Goal: Book appointment/travel/reservation

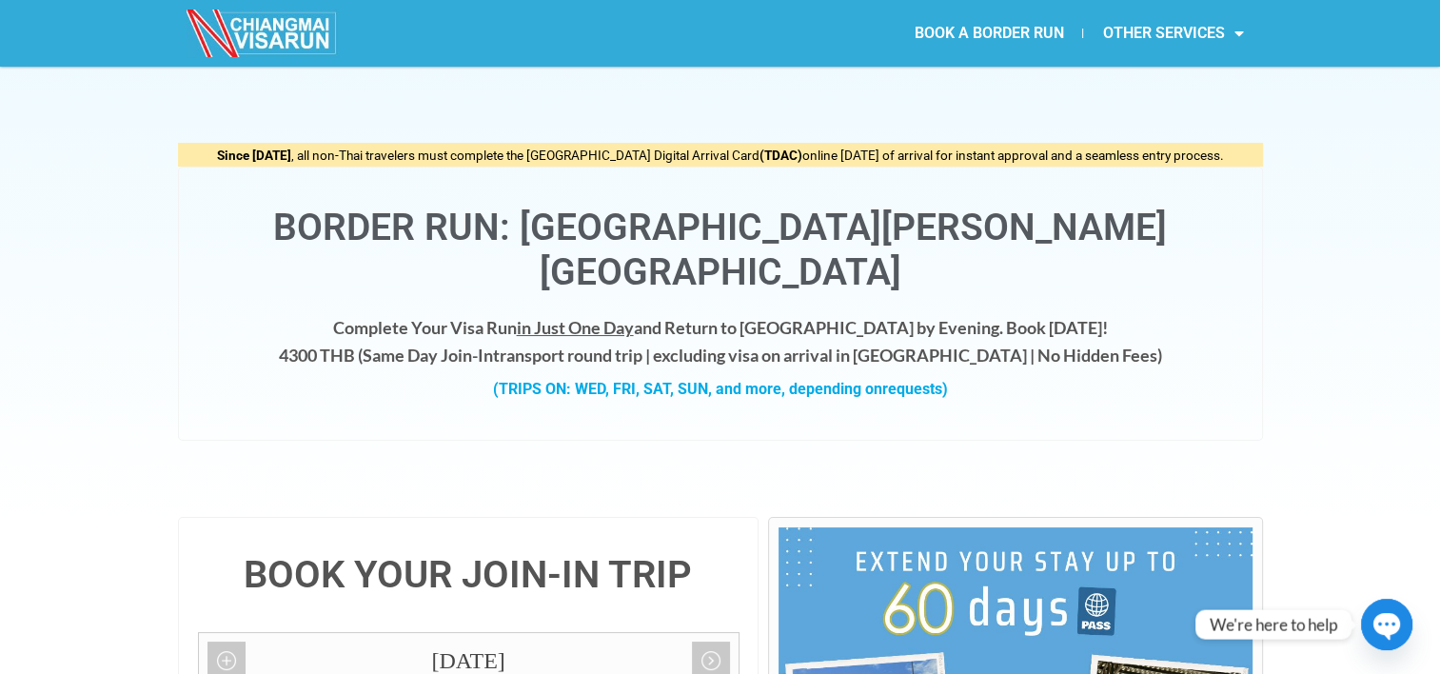
drag, startPoint x: 1435, startPoint y: 37, endPoint x: 1436, endPoint y: 56, distance: 19.1
click at [1436, 56] on section "BOOK A BORDER RUN OTHER SERVICES Retirement Visa Support Thai Driving License S…" at bounding box center [720, 33] width 1440 height 67
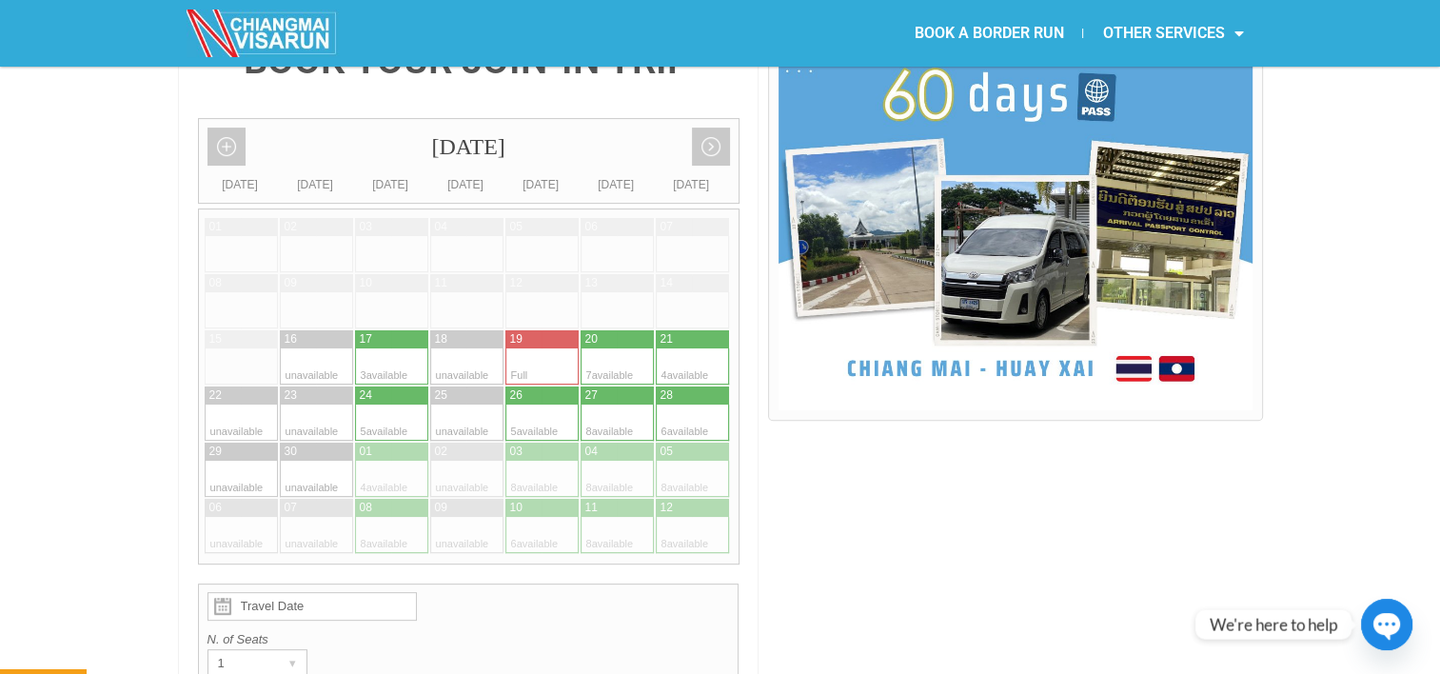
scroll to position [547, 0]
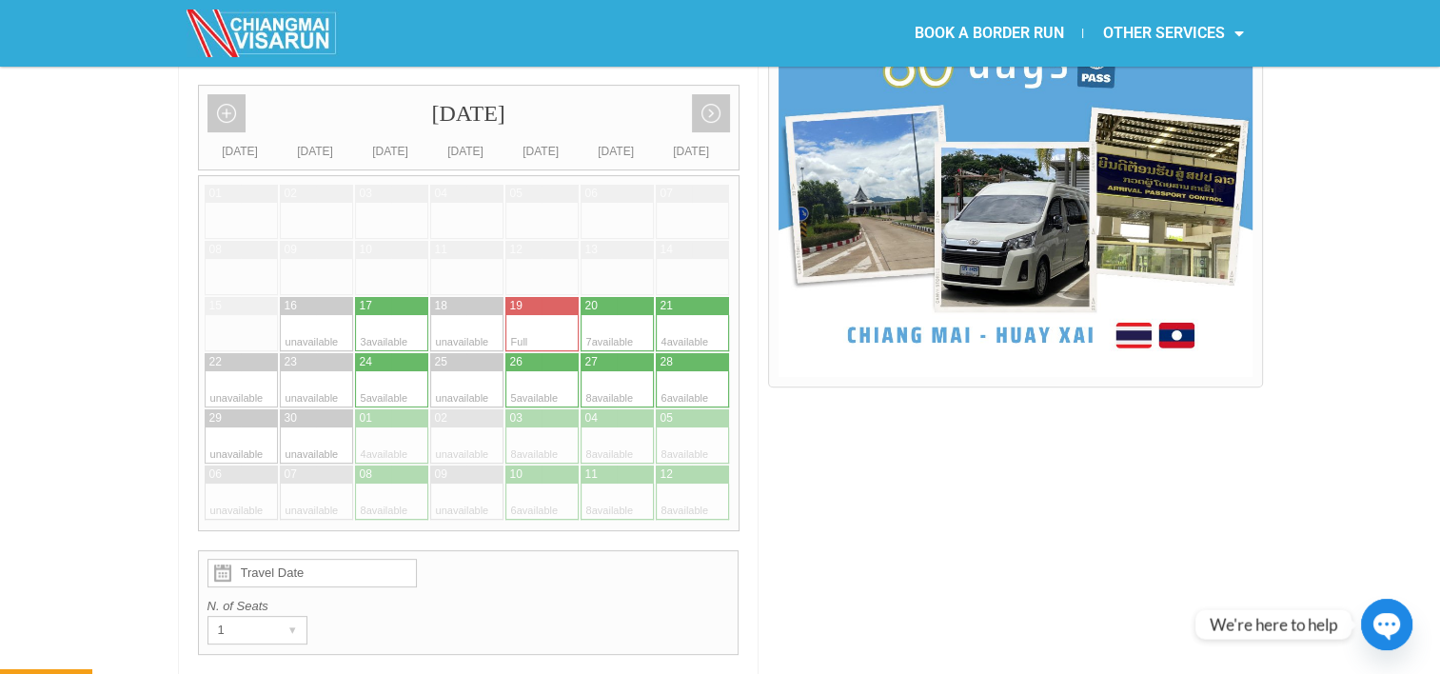
click at [372, 353] on div at bounding box center [374, 362] width 38 height 18
type input "[DATE]"
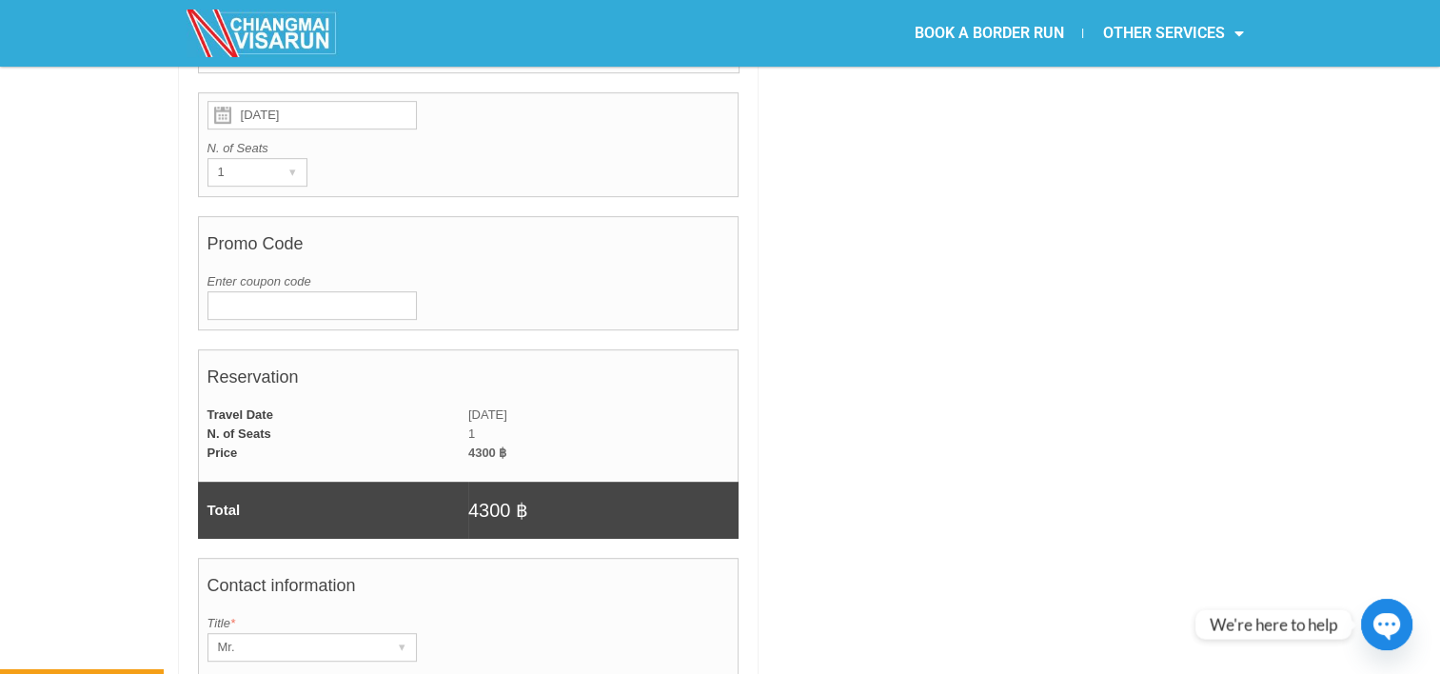
scroll to position [993, 0]
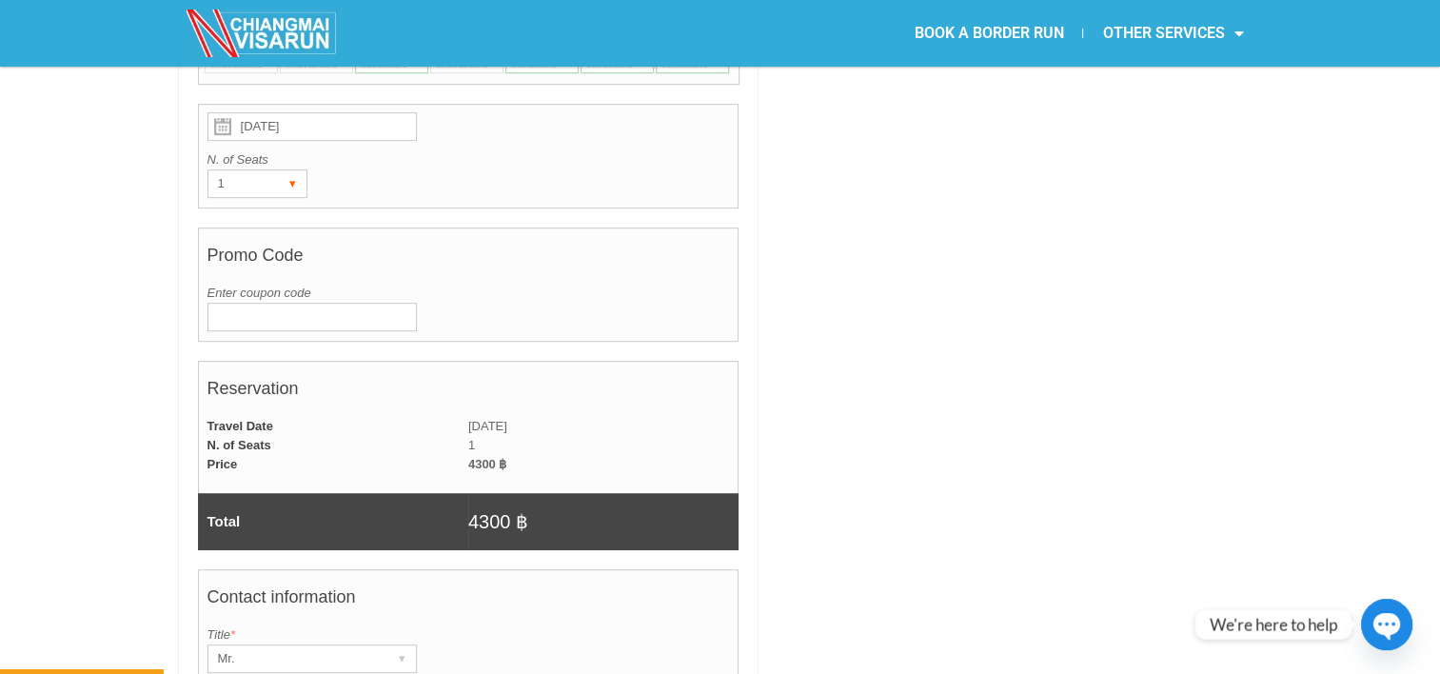
click at [231, 170] on div "1" at bounding box center [239, 183] width 62 height 27
click at [229, 237] on li "2" at bounding box center [253, 251] width 90 height 29
radio input "true"
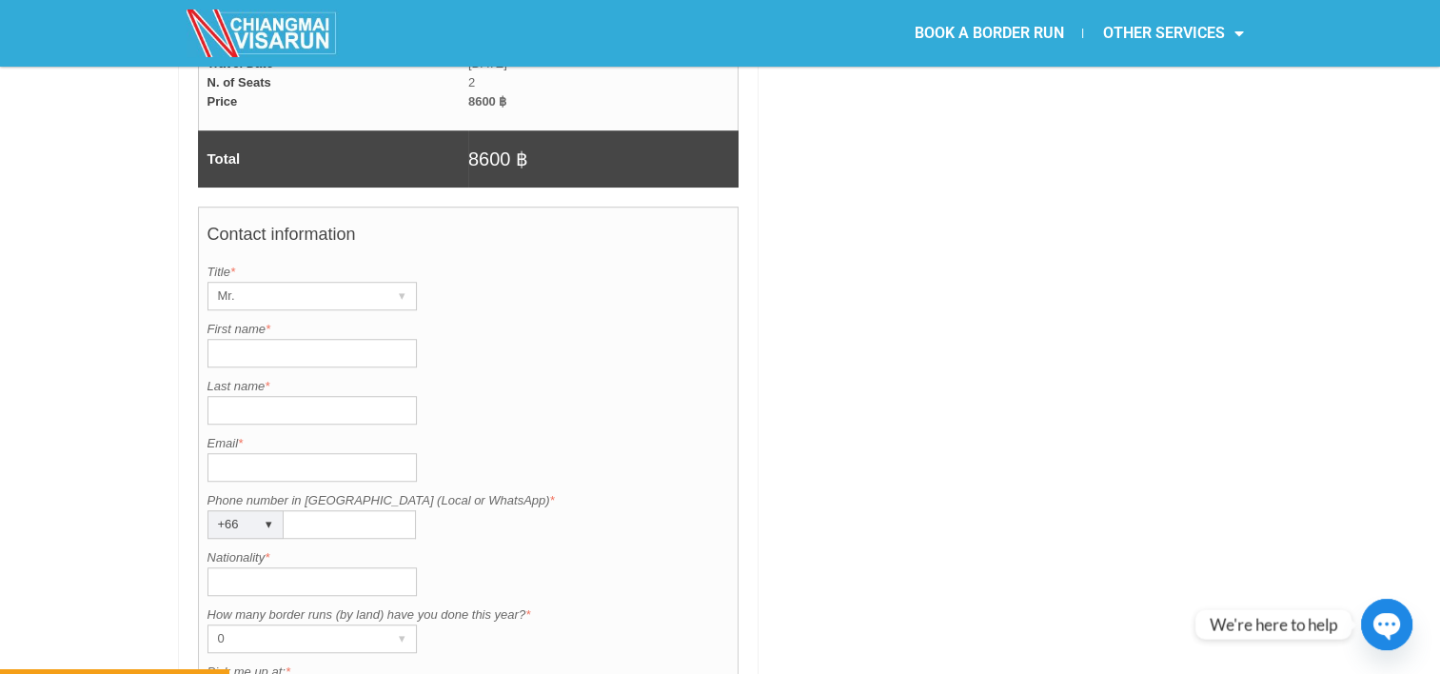
scroll to position [1390, 0]
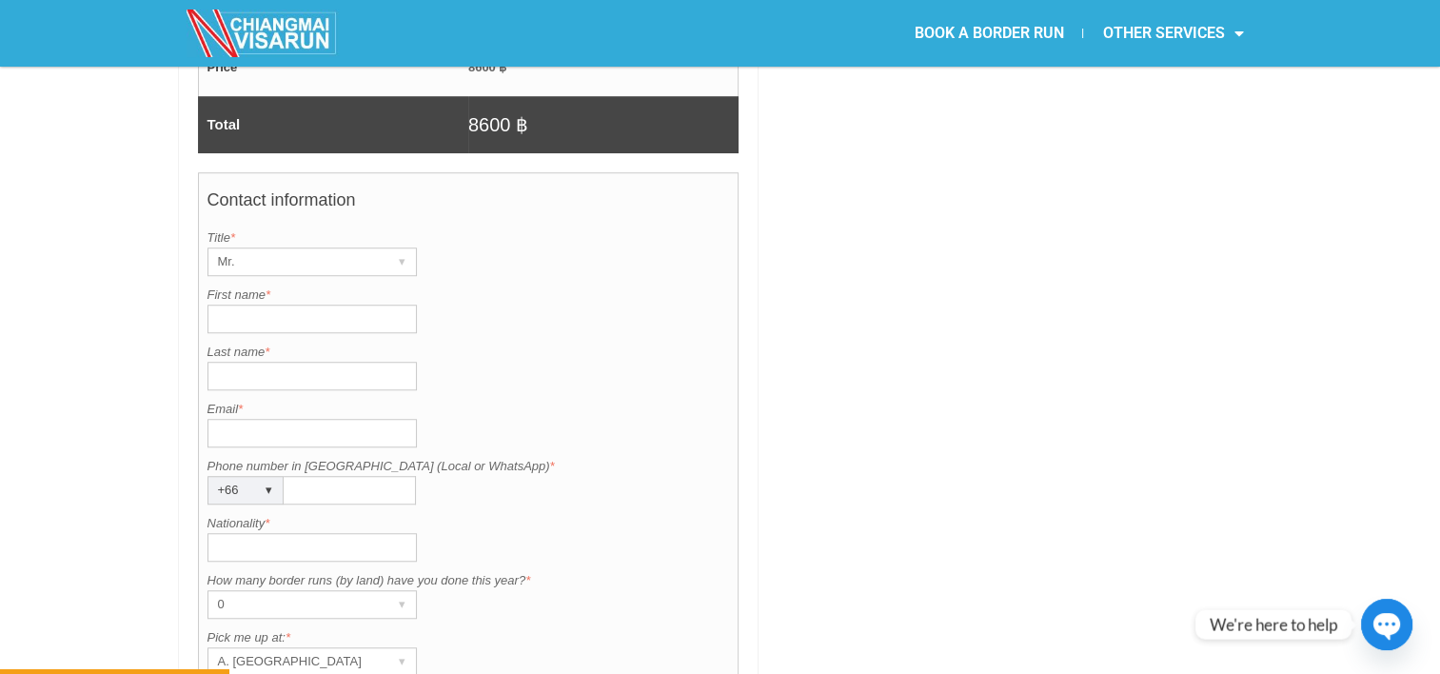
click at [232, 305] on input "First name *" at bounding box center [311, 319] width 209 height 29
type input "[PERSON_NAME]"
click at [248, 362] on input "Last name *" at bounding box center [311, 376] width 209 height 29
type input "[PERSON_NAME]"
click at [305, 533] on input "Nationality *" at bounding box center [311, 547] width 209 height 29
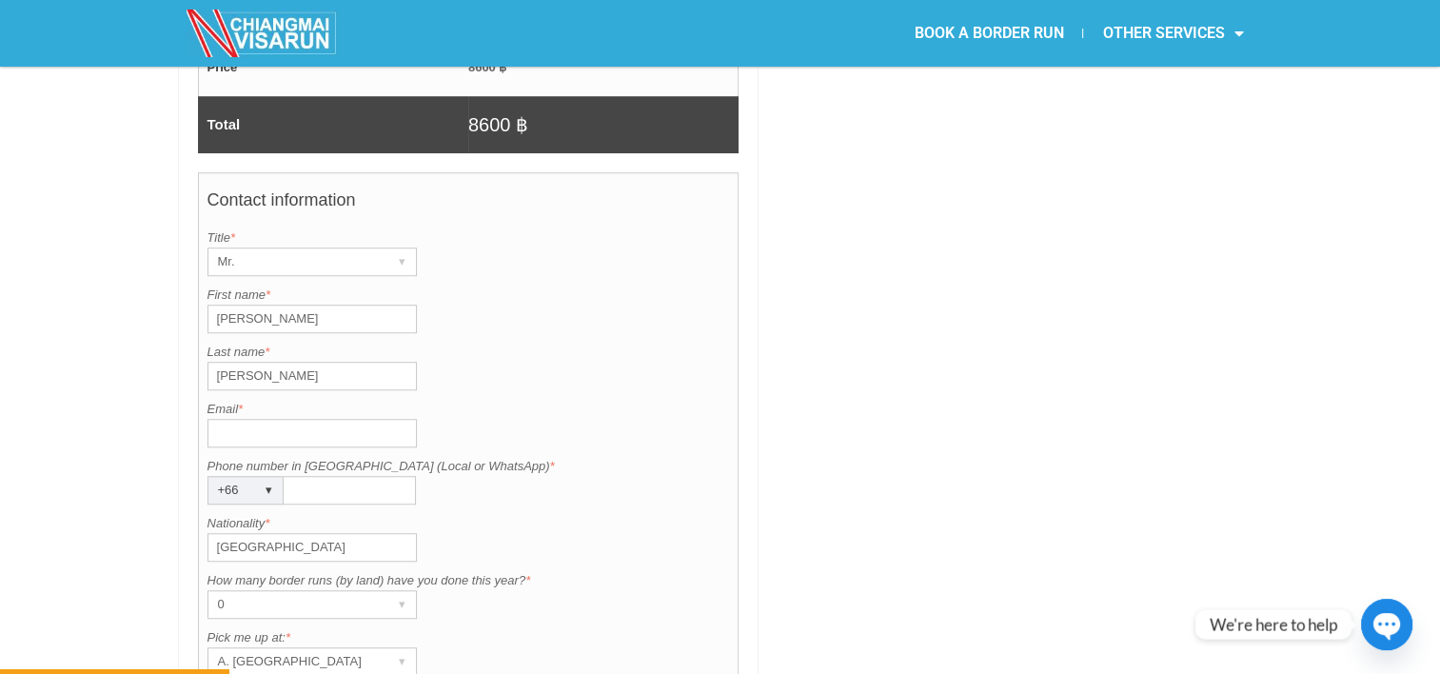
type input "[GEOGRAPHIC_DATA]"
click at [516, 514] on div "Nationality is required. Nationality * [DEMOGRAPHIC_DATA]" at bounding box center [468, 538] width 522 height 48
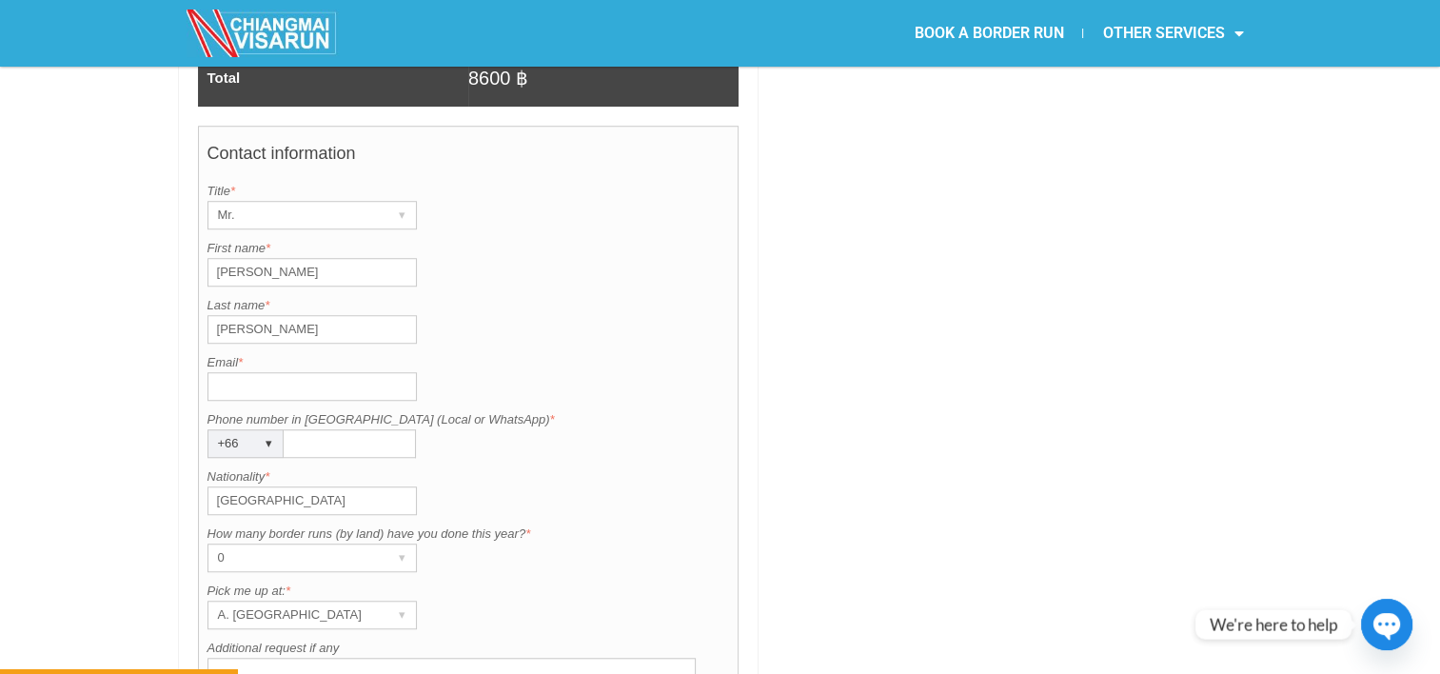
scroll to position [1425, 0]
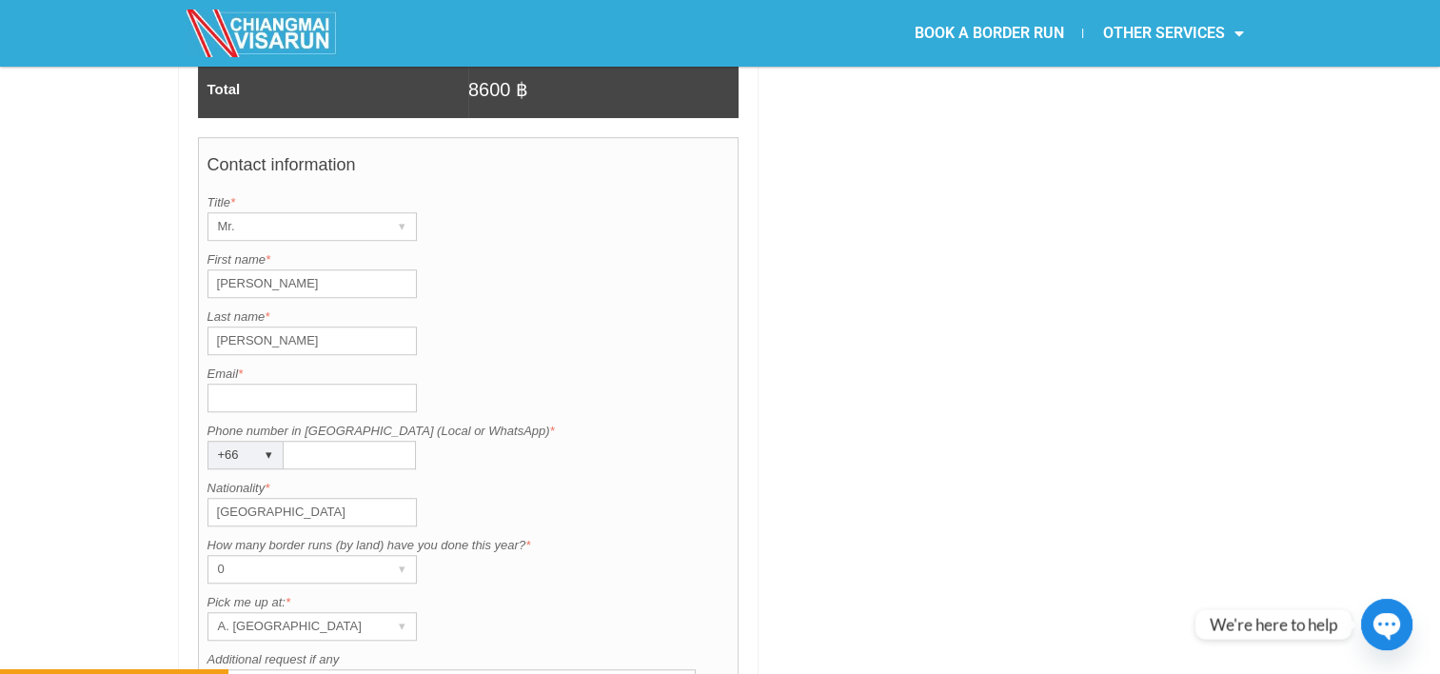
click at [218, 383] on input "Email *" at bounding box center [311, 397] width 209 height 29
type input "[EMAIL_ADDRESS][DOMAIN_NAME]"
click at [268, 442] on div "▾" at bounding box center [269, 455] width 27 height 27
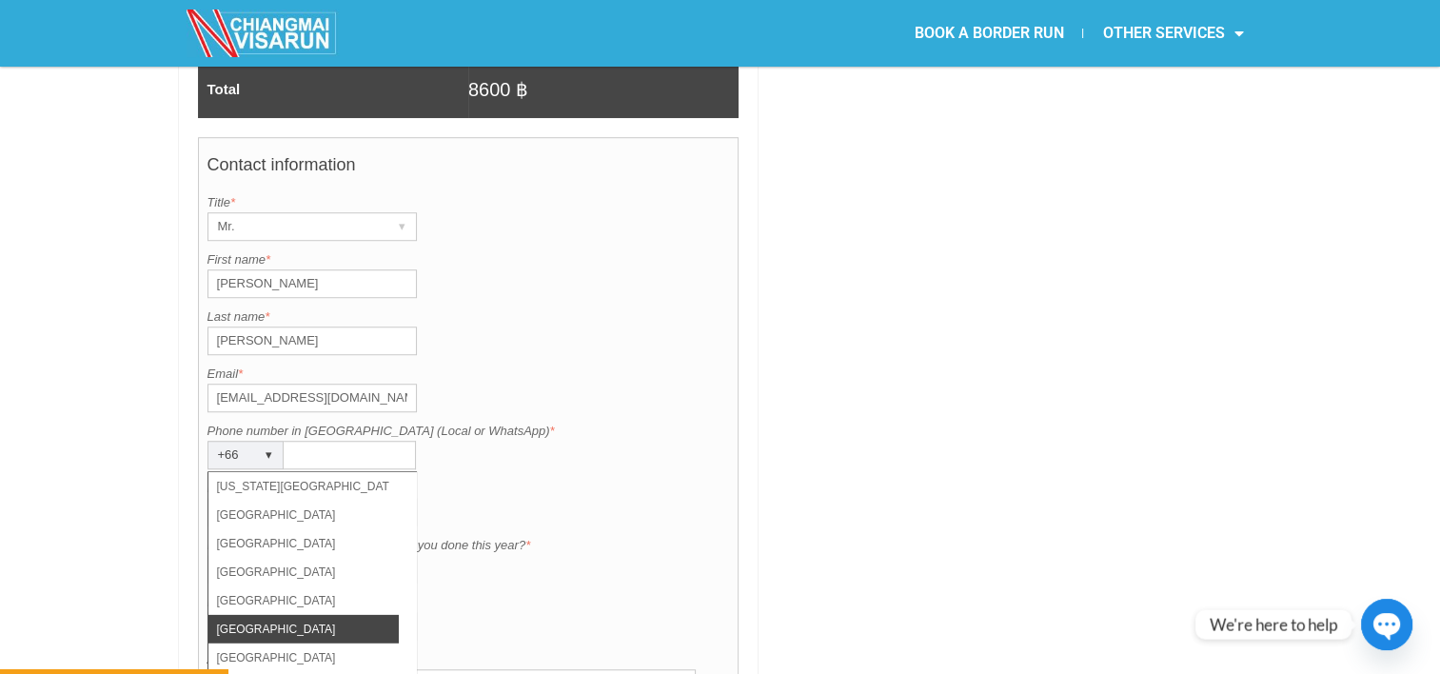
click at [335, 615] on li "[GEOGRAPHIC_DATA]" at bounding box center [303, 629] width 190 height 29
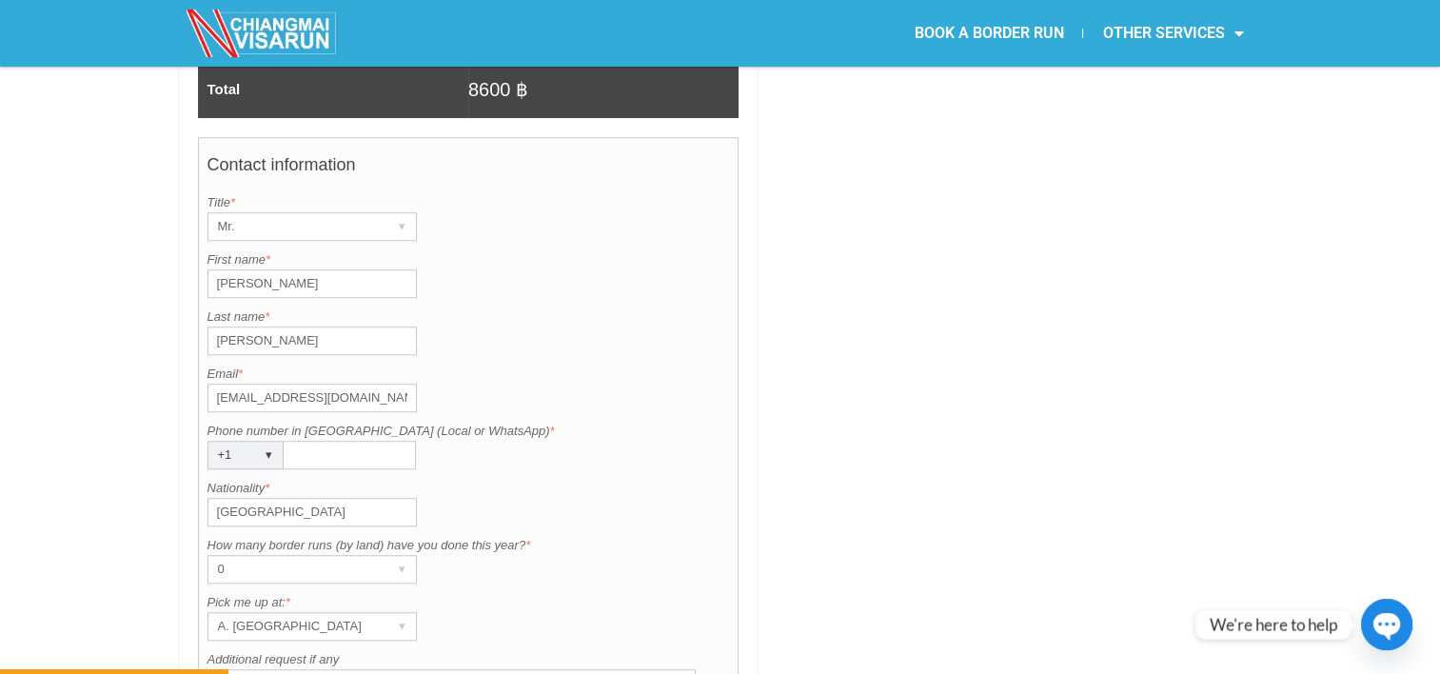
click at [321, 441] on input "Phone number in [GEOGRAPHIC_DATA] (Local or WhatsApp) *" at bounding box center [350, 455] width 132 height 29
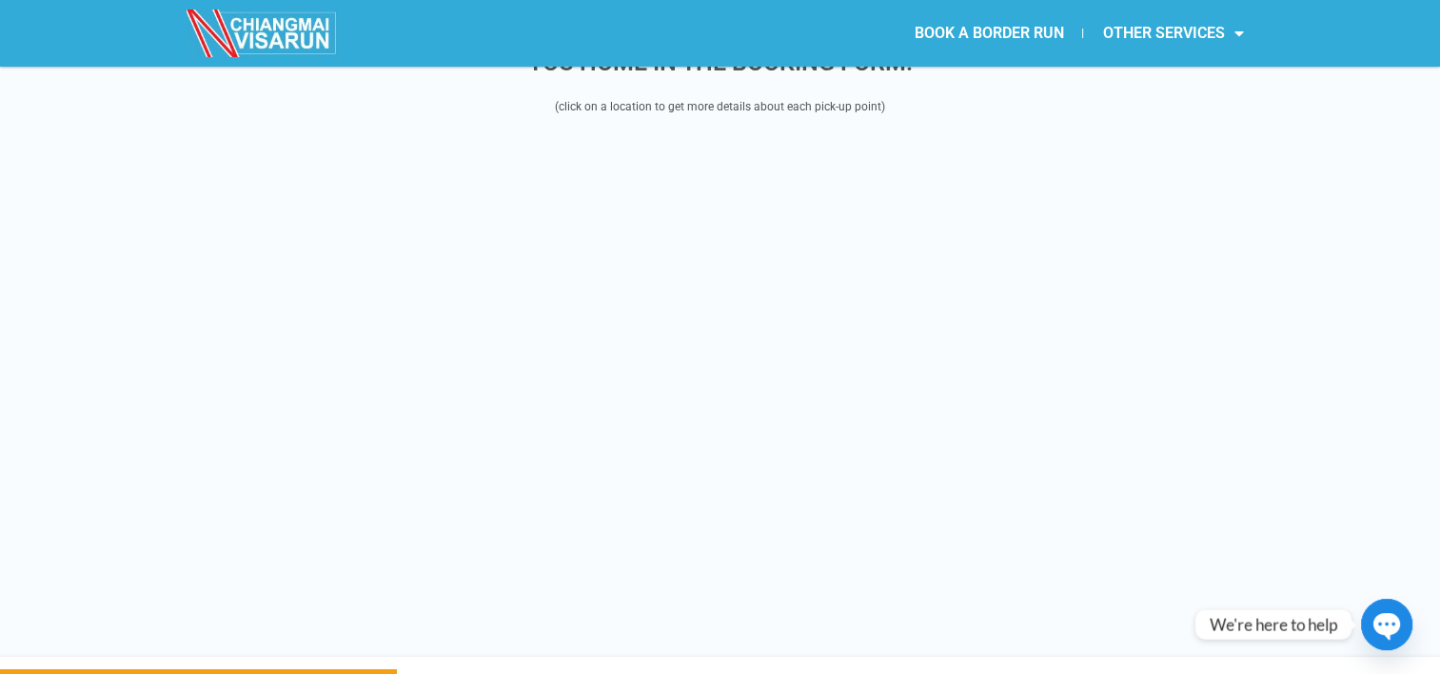
scroll to position [2452, 0]
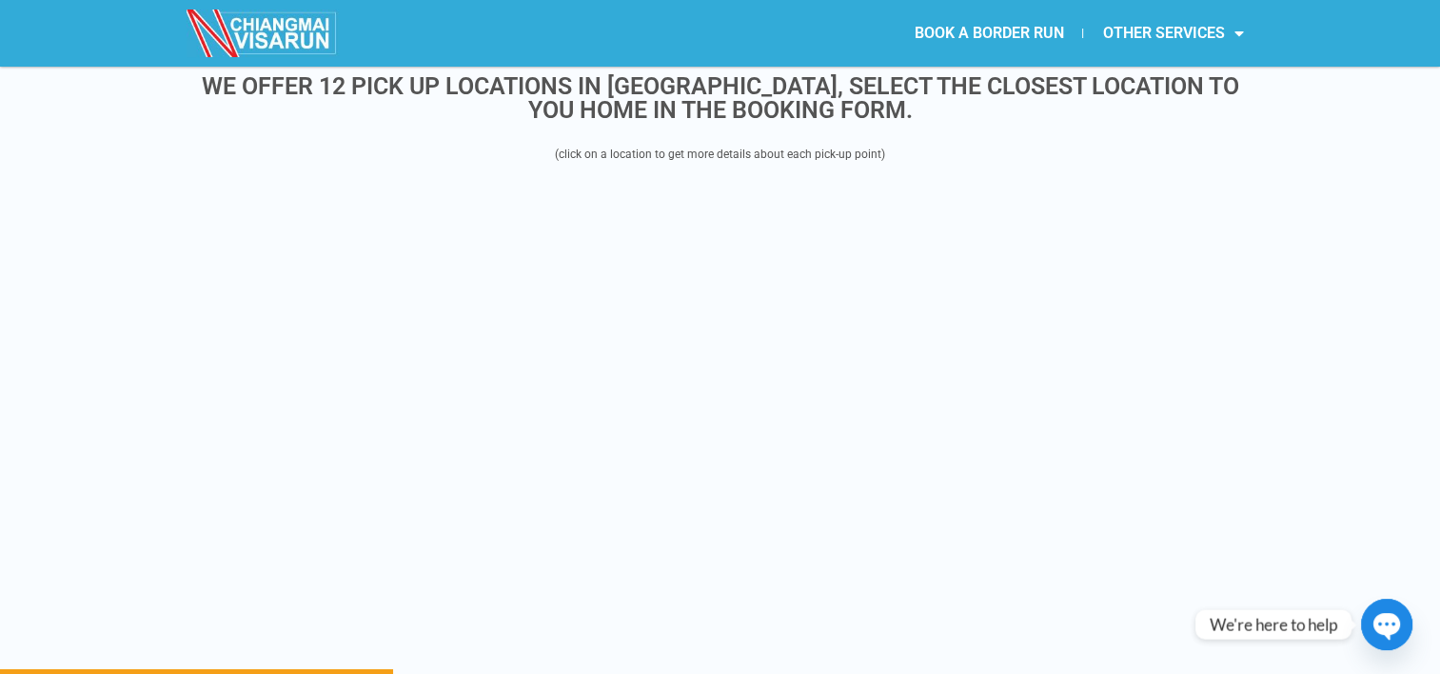
type input "3197594314"
drag, startPoint x: 1446, startPoint y: 210, endPoint x: 1350, endPoint y: 168, distance: 104.8
click at [1350, 168] on div "WE OFFER 12 PICK UP LOCATIONS IN [GEOGRAPHIC_DATA], SELECT THE CLOSEST LOCATION…" at bounding box center [720, 375] width 1440 height 658
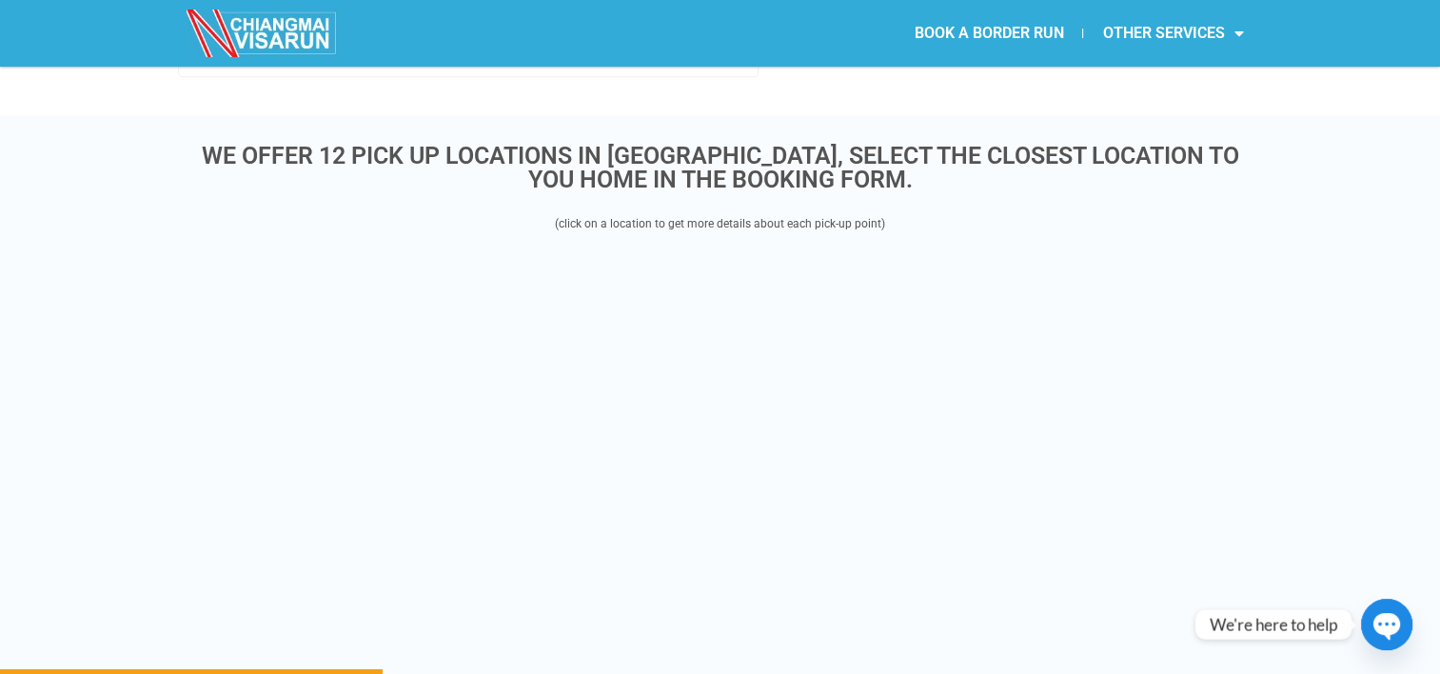
scroll to position [2371, 0]
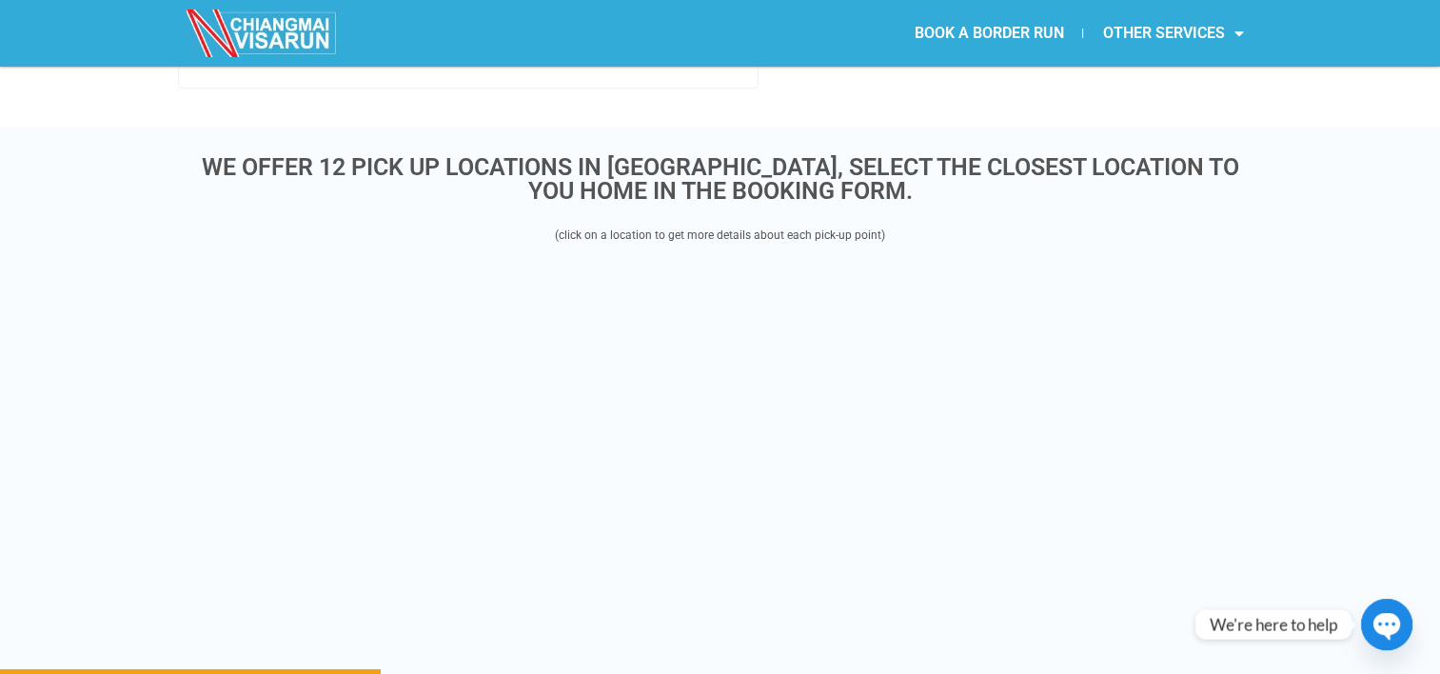
drag, startPoint x: 1453, startPoint y: 169, endPoint x: 1426, endPoint y: 143, distance: 37.7
click at [1426, 143] on div "WE OFFER 12 PICK UP LOCATIONS IN [GEOGRAPHIC_DATA], SELECT THE CLOSEST LOCATION…" at bounding box center [720, 456] width 1440 height 658
drag, startPoint x: 1445, startPoint y: 184, endPoint x: 1416, endPoint y: 129, distance: 61.7
click at [1416, 129] on div "WE OFFER 12 PICK UP LOCATIONS IN [GEOGRAPHIC_DATA], SELECT THE CLOSEST LOCATION…" at bounding box center [720, 456] width 1440 height 658
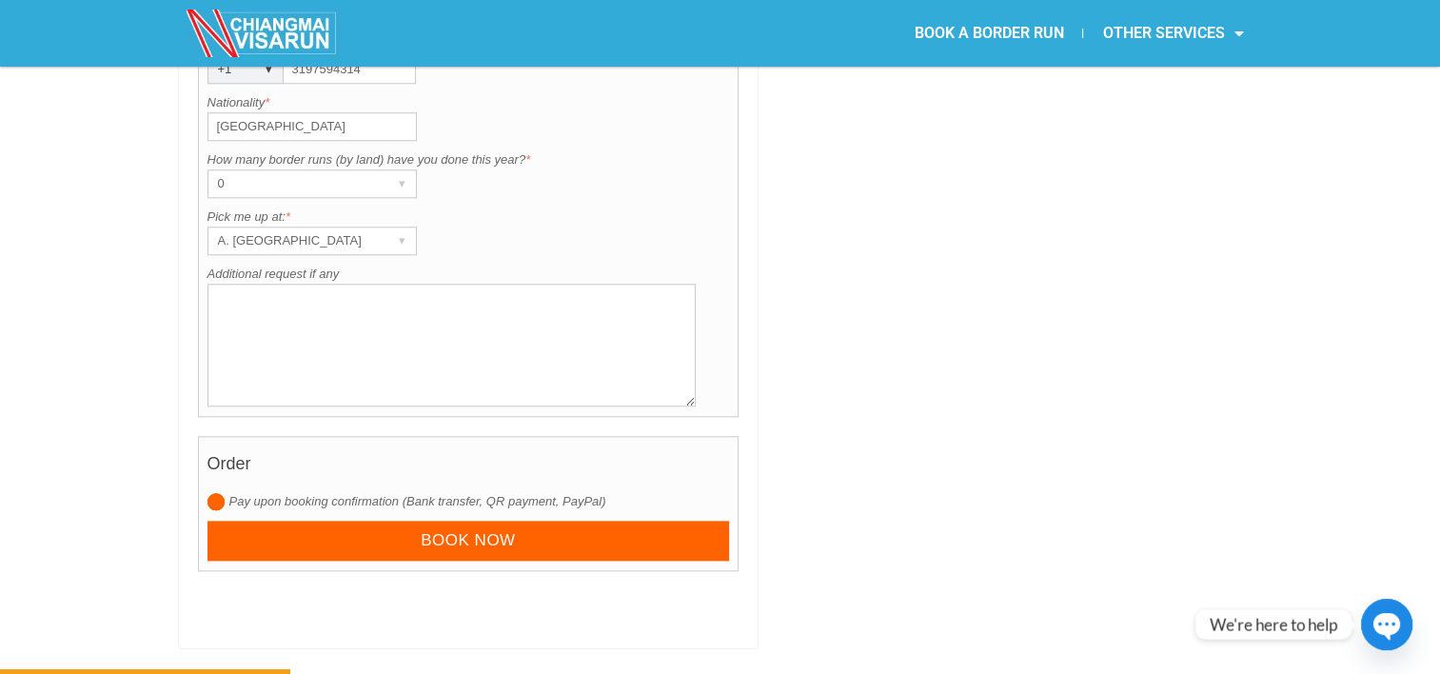
scroll to position [1834, 0]
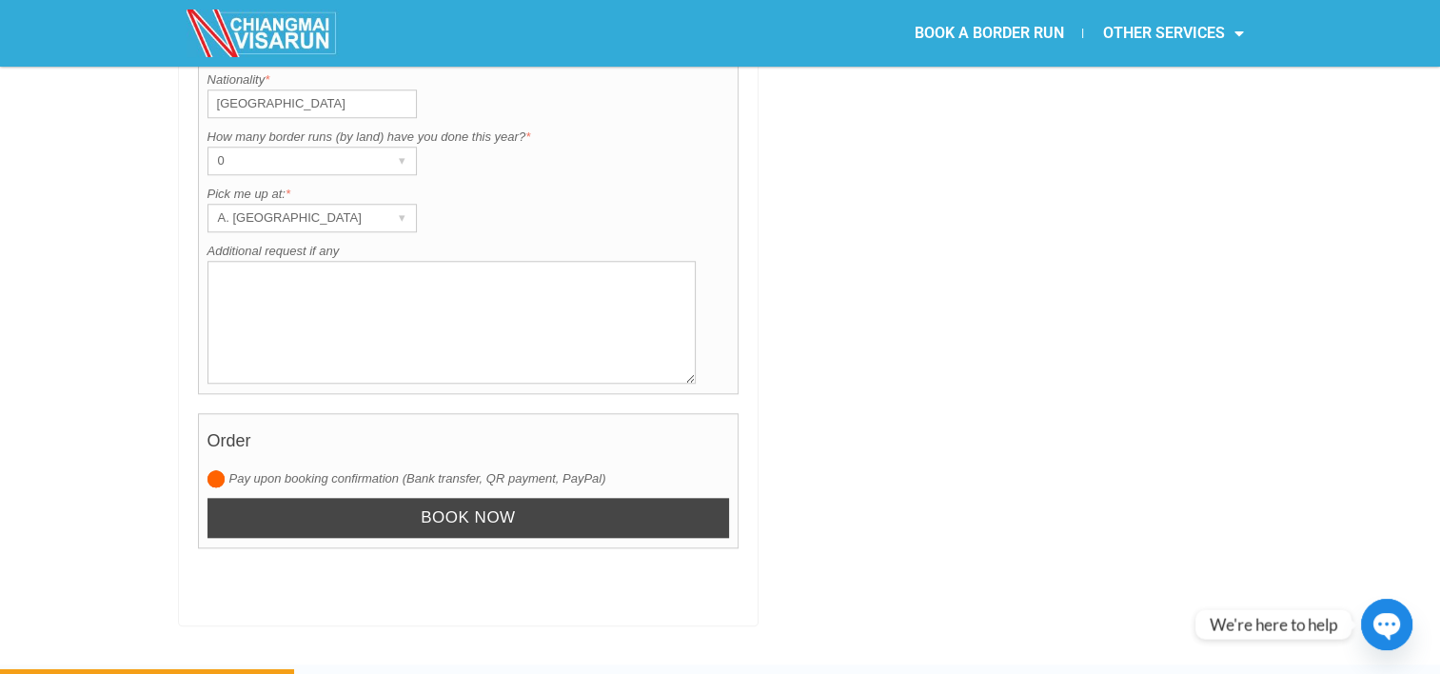
click at [631, 498] on input "Book now" at bounding box center [468, 518] width 522 height 41
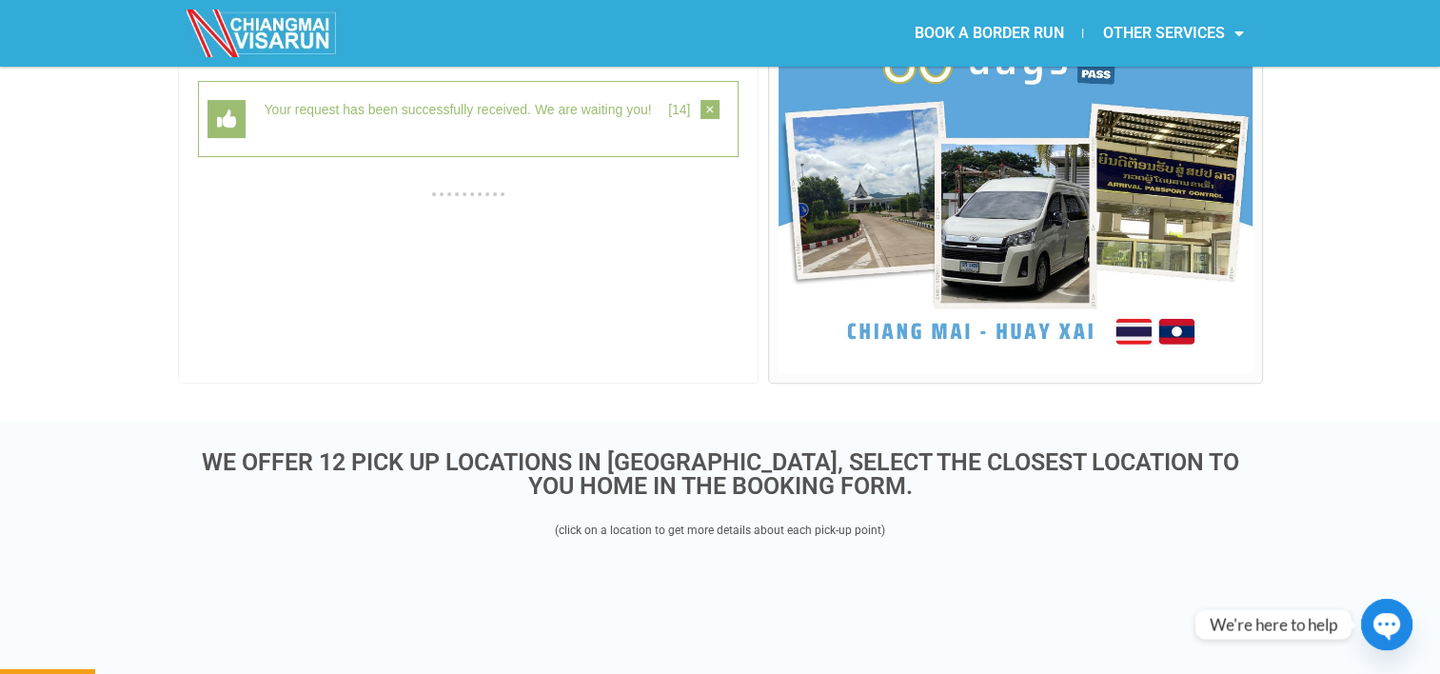
scroll to position [491, 0]
